Goal: Information Seeking & Learning: Compare options

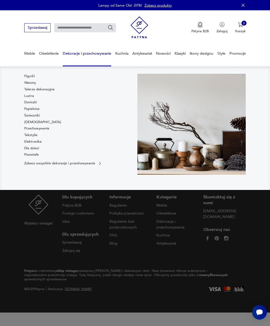
click at [35, 135] on link "Tekstylia" at bounding box center [30, 135] width 13 height 5
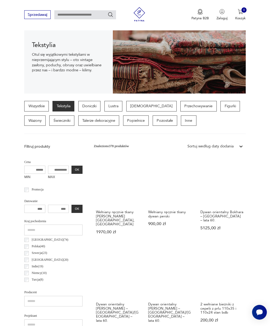
scroll to position [73, 0]
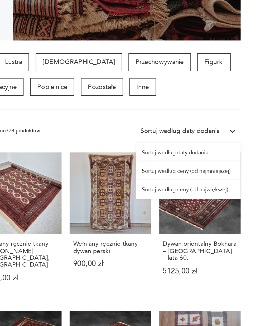
click at [185, 140] on div "Sortuj według daty dodania" at bounding box center [215, 145] width 61 height 11
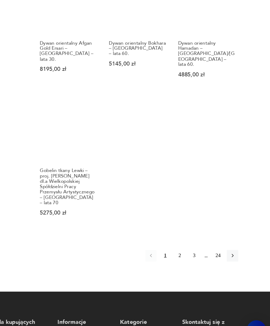
scroll to position [600, 0]
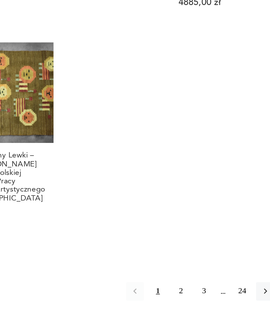
click at [197, 251] on button "2" at bounding box center [201, 255] width 8 height 8
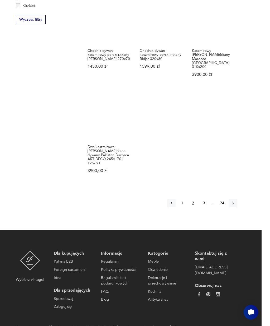
scroll to position [634, 0]
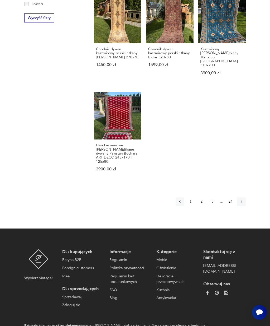
click at [213, 203] on button "3" at bounding box center [213, 201] width 8 height 8
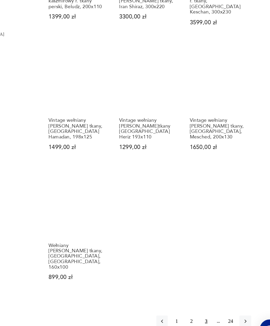
scroll to position [518, 0]
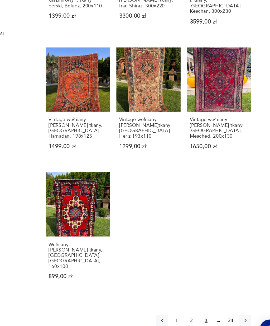
click at [239, 303] on icon "button" at bounding box center [241, 305] width 5 height 5
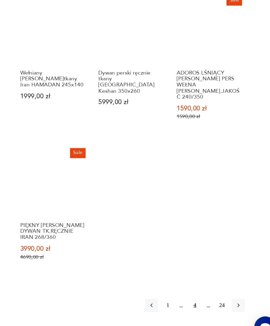
scroll to position [538, 0]
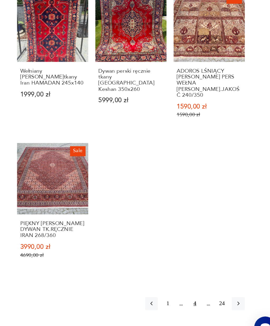
click at [239, 294] on icon "button" at bounding box center [241, 296] width 5 height 5
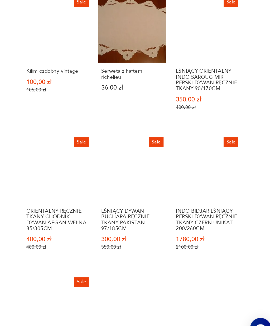
scroll to position [434, 0]
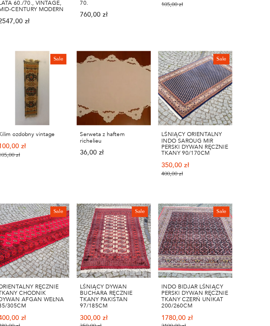
click at [94, 79] on link "Sale Kilim ozdobny vintage 100,00 zł 105,00 zł" at bounding box center [118, 124] width 48 height 90
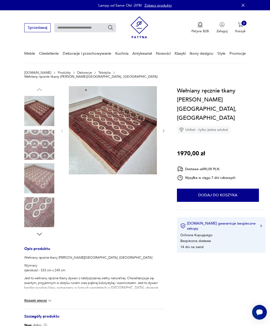
click at [120, 134] on img at bounding box center [113, 130] width 88 height 88
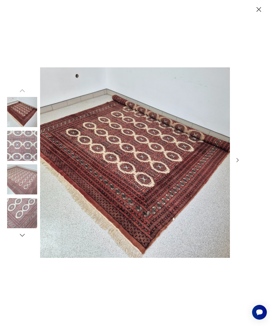
click at [18, 157] on img at bounding box center [22, 146] width 30 height 30
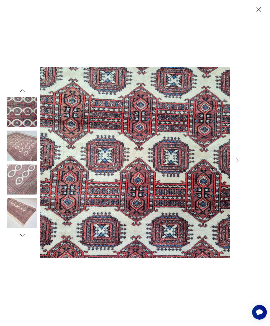
click at [23, 154] on img at bounding box center [22, 146] width 30 height 30
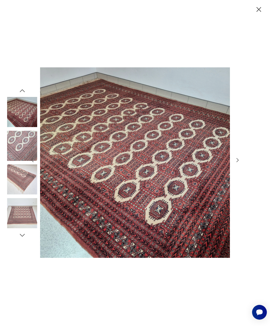
click at [17, 188] on img at bounding box center [22, 179] width 30 height 30
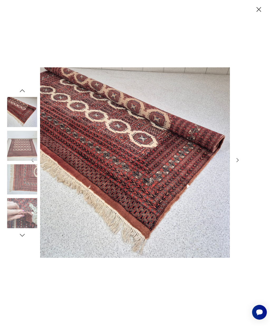
click at [17, 192] on img at bounding box center [22, 179] width 30 height 30
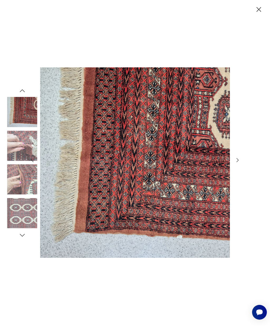
click at [18, 223] on img at bounding box center [22, 213] width 30 height 30
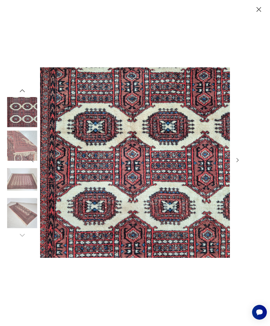
click at [17, 161] on img at bounding box center [22, 146] width 30 height 30
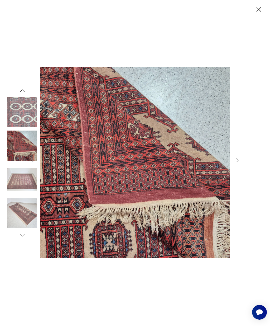
click at [23, 188] on img at bounding box center [22, 179] width 30 height 30
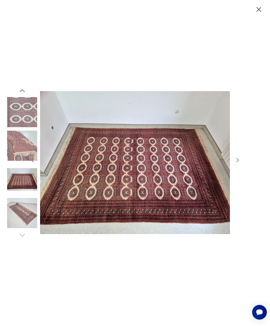
click at [27, 223] on img at bounding box center [22, 213] width 30 height 30
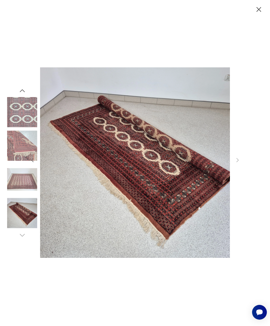
click at [27, 228] on img at bounding box center [22, 213] width 30 height 30
click at [263, 11] on icon "button" at bounding box center [259, 9] width 8 height 8
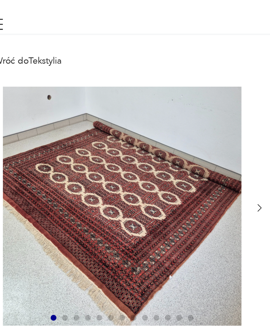
click at [30, 60] on link "Wróć do Tekstylia" at bounding box center [42, 62] width 25 height 4
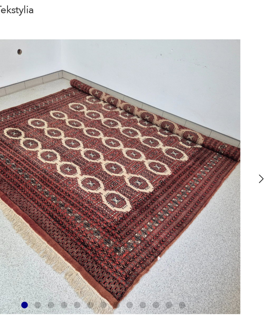
click at [126, 114] on icon "button" at bounding box center [128, 116] width 4 height 4
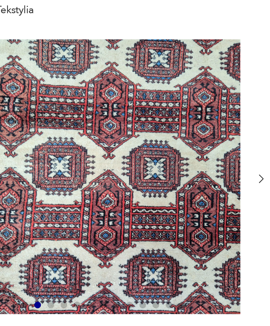
click at [126, 114] on icon "button" at bounding box center [128, 116] width 4 height 4
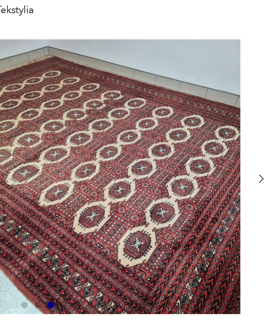
click at [126, 114] on icon "button" at bounding box center [128, 116] width 4 height 4
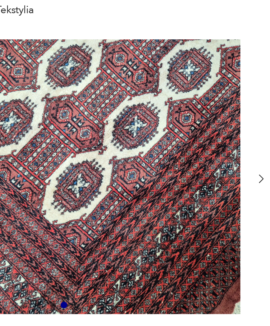
click at [126, 114] on icon "button" at bounding box center [128, 116] width 4 height 4
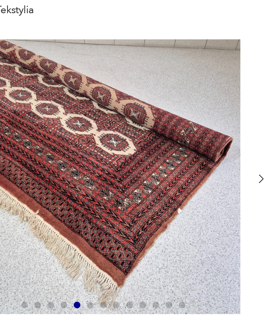
click at [126, 114] on icon "button" at bounding box center [128, 116] width 4 height 4
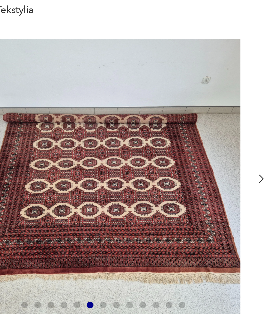
click at [126, 114] on icon "button" at bounding box center [128, 116] width 4 height 4
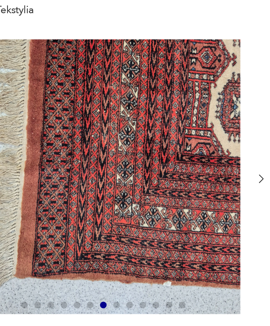
click at [126, 114] on icon "button" at bounding box center [128, 116] width 4 height 4
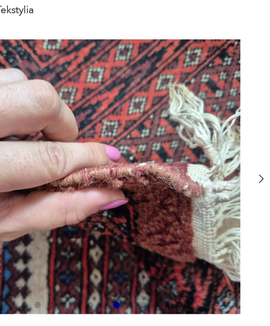
click at [126, 114] on icon "button" at bounding box center [128, 116] width 4 height 4
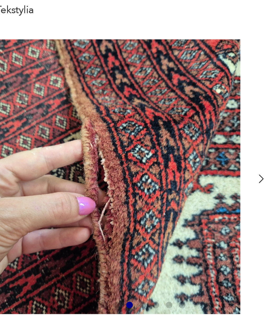
click at [126, 114] on icon "button" at bounding box center [128, 116] width 4 height 4
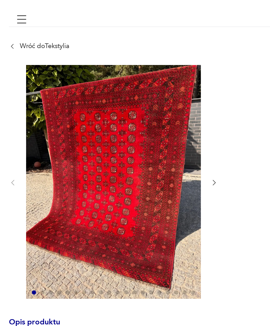
click at [126, 128] on icon "button" at bounding box center [128, 130] width 4 height 4
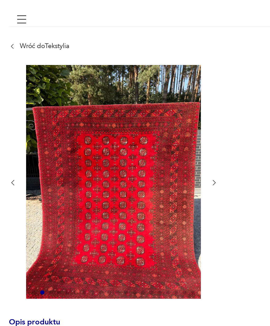
click at [126, 128] on icon "button" at bounding box center [128, 130] width 4 height 4
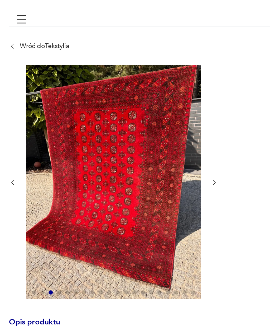
click at [126, 128] on icon "button" at bounding box center [128, 130] width 4 height 4
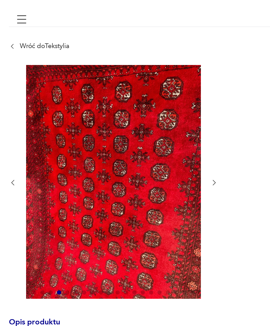
click at [126, 128] on icon "button" at bounding box center [128, 130] width 4 height 4
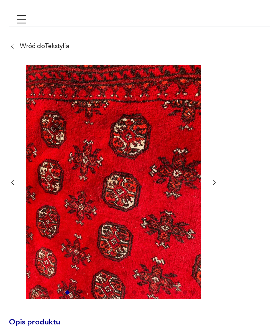
click at [126, 128] on icon "button" at bounding box center [128, 130] width 4 height 4
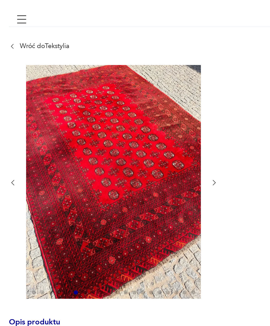
click at [126, 128] on icon "button" at bounding box center [128, 130] width 4 height 4
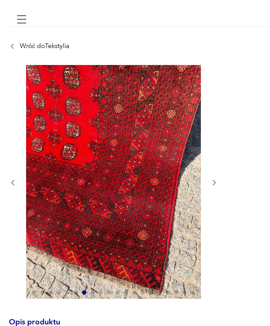
click at [126, 128] on icon "button" at bounding box center [128, 130] width 4 height 4
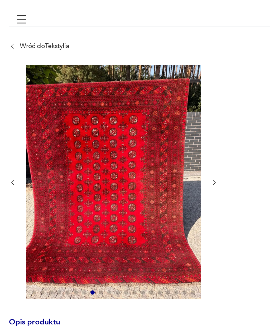
click at [126, 128] on icon "button" at bounding box center [128, 130] width 4 height 4
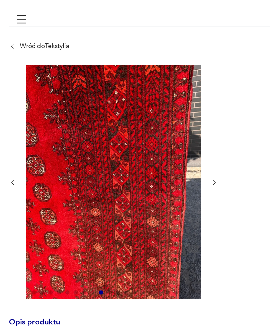
click at [126, 128] on icon "button" at bounding box center [128, 130] width 4 height 4
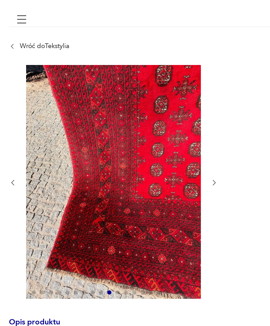
click at [126, 128] on icon "button" at bounding box center [128, 130] width 4 height 4
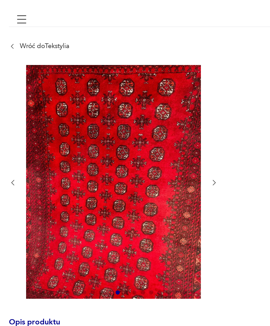
click at [126, 128] on icon "button" at bounding box center [128, 130] width 4 height 4
